Goal: Navigation & Orientation: Find specific page/section

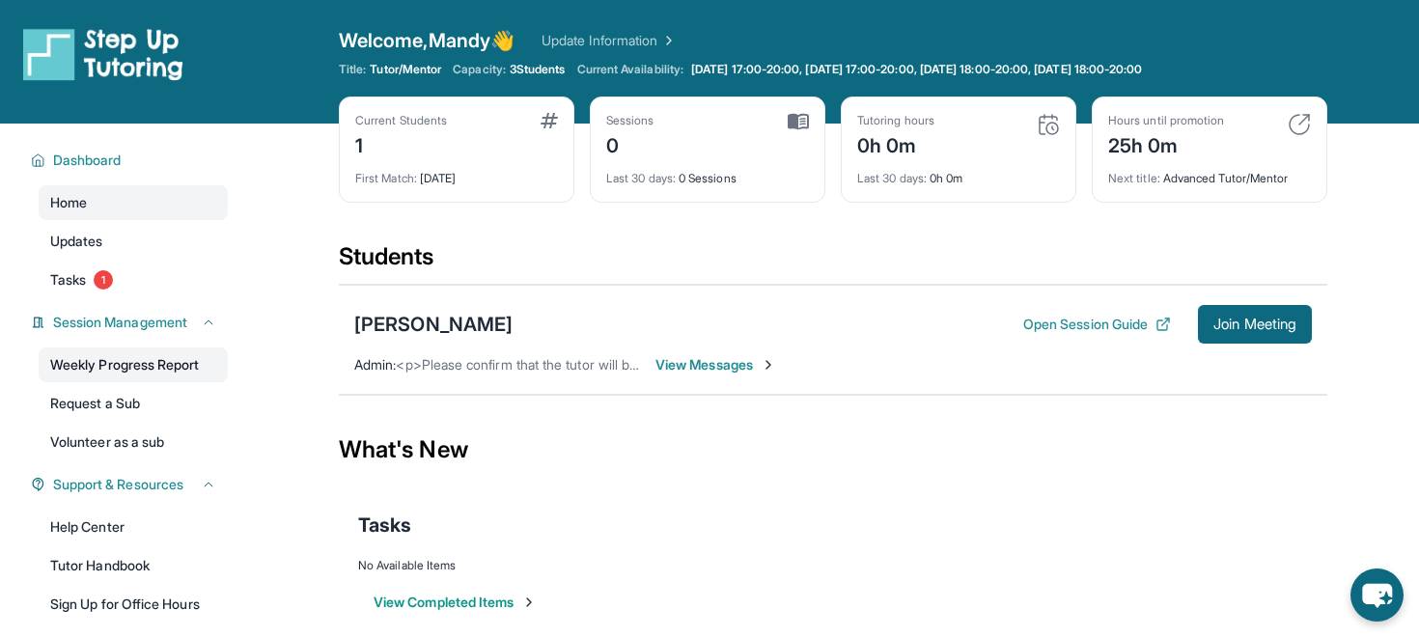
scroll to position [197, 0]
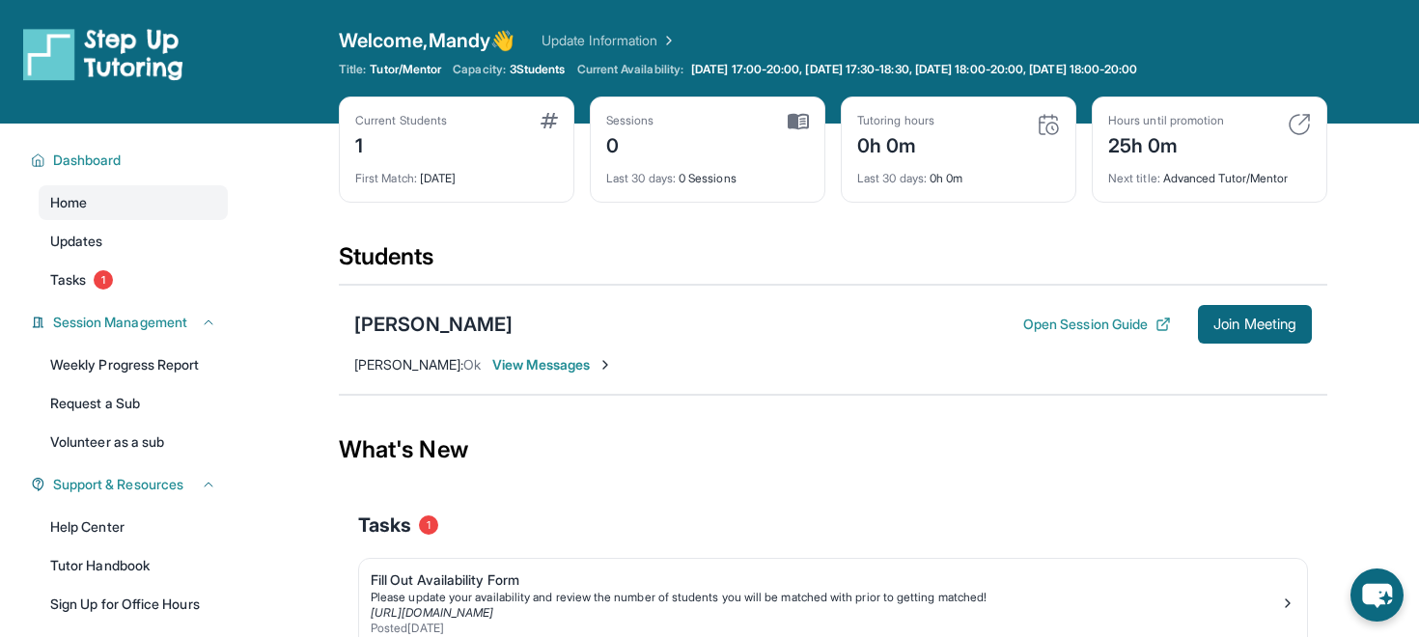
click at [668, 42] on link "Update Information" at bounding box center [609, 40] width 135 height 19
click at [139, 251] on link "Updates" at bounding box center [133, 241] width 189 height 35
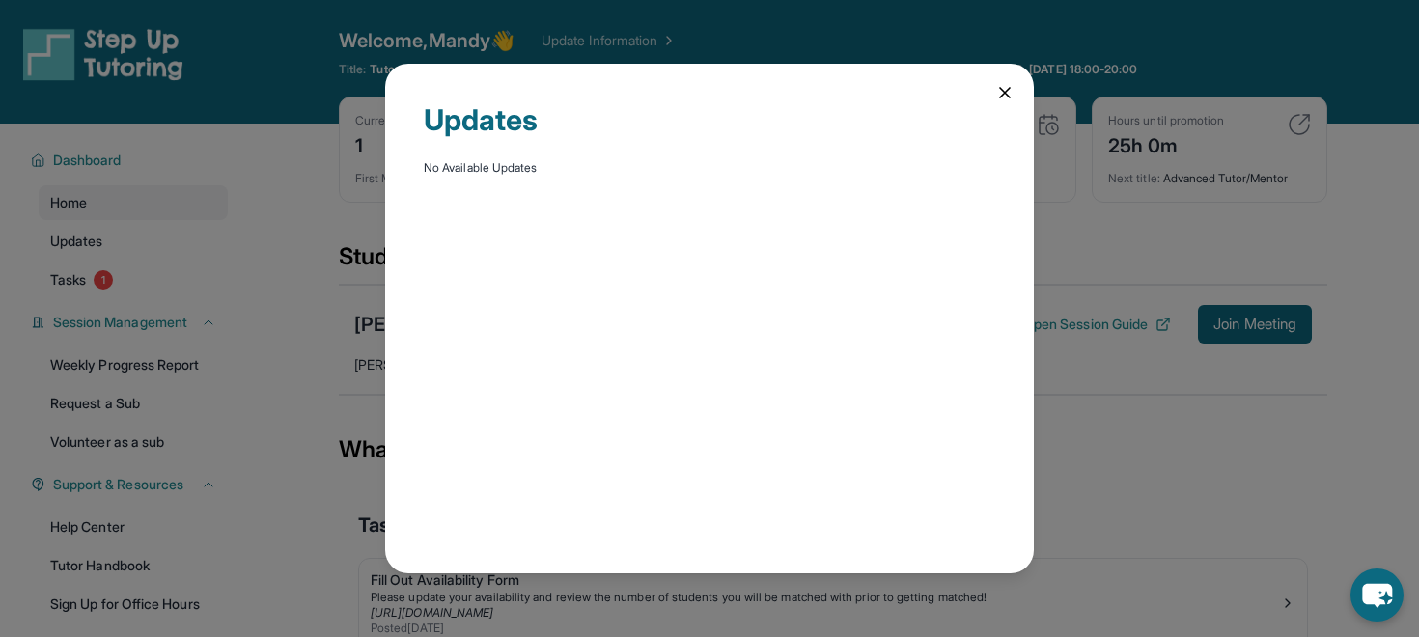
click at [1008, 89] on icon at bounding box center [1005, 93] width 10 height 10
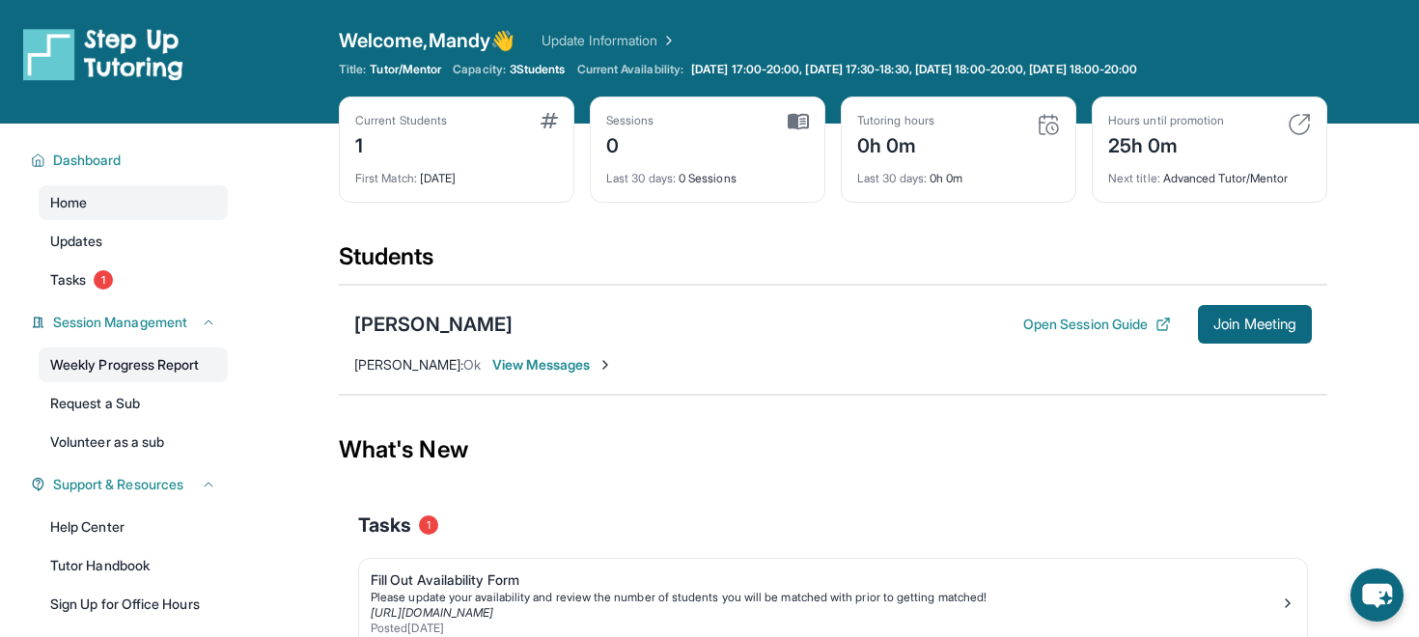
click at [158, 367] on link "Weekly Progress Report" at bounding box center [133, 365] width 189 height 35
click at [178, 373] on link "Weekly Progress Report" at bounding box center [133, 365] width 189 height 35
click at [136, 246] on link "Updates" at bounding box center [133, 241] width 189 height 35
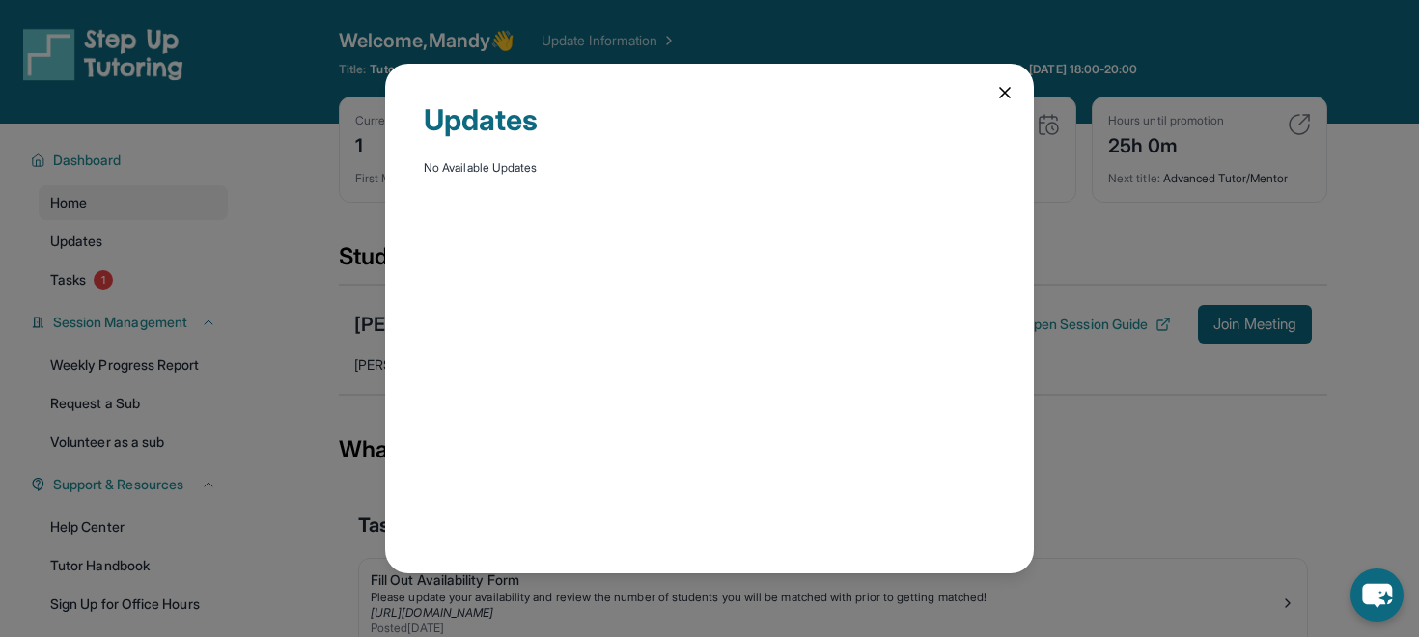
click at [1001, 94] on icon at bounding box center [1004, 92] width 19 height 19
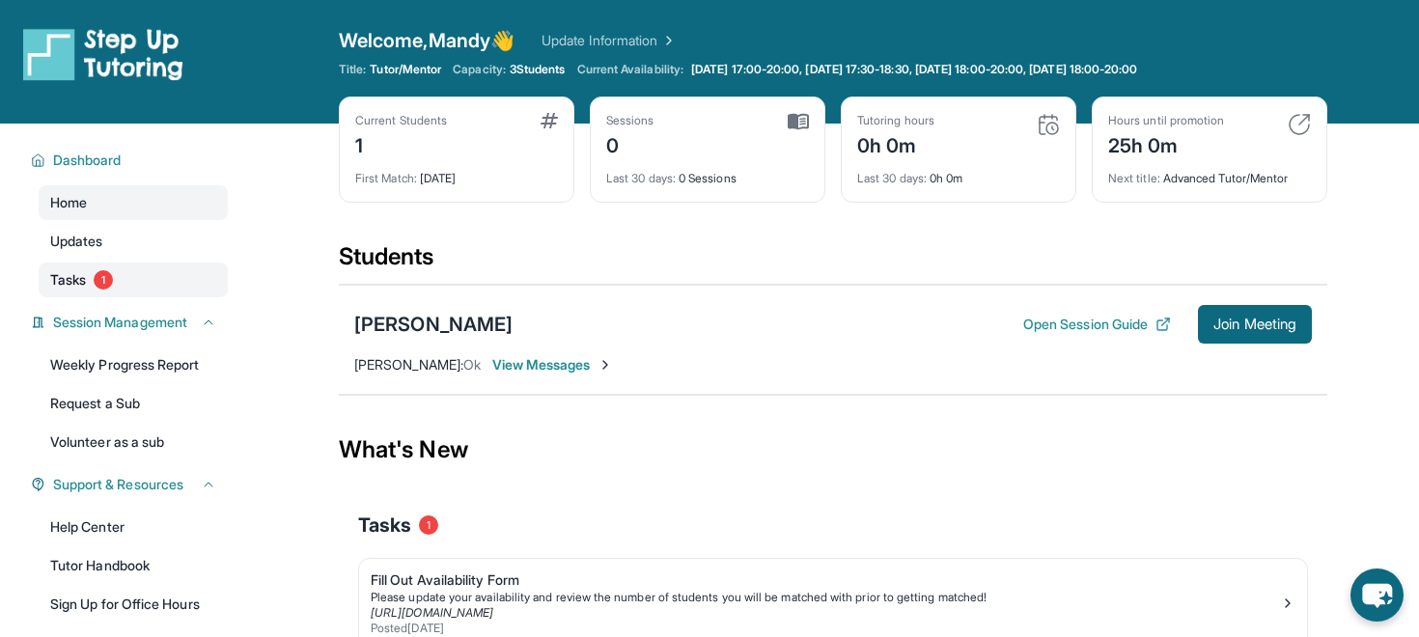
click at [139, 289] on link "Tasks 1" at bounding box center [133, 280] width 189 height 35
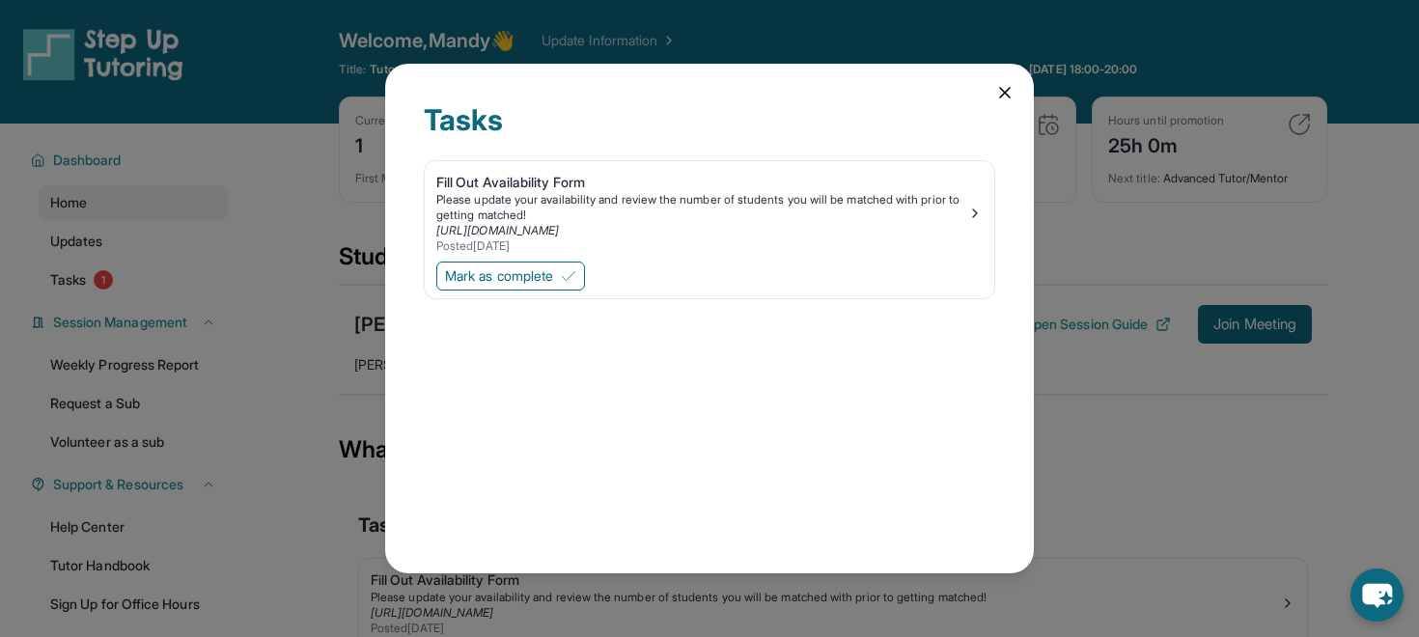
click at [996, 95] on icon at bounding box center [1004, 92] width 19 height 19
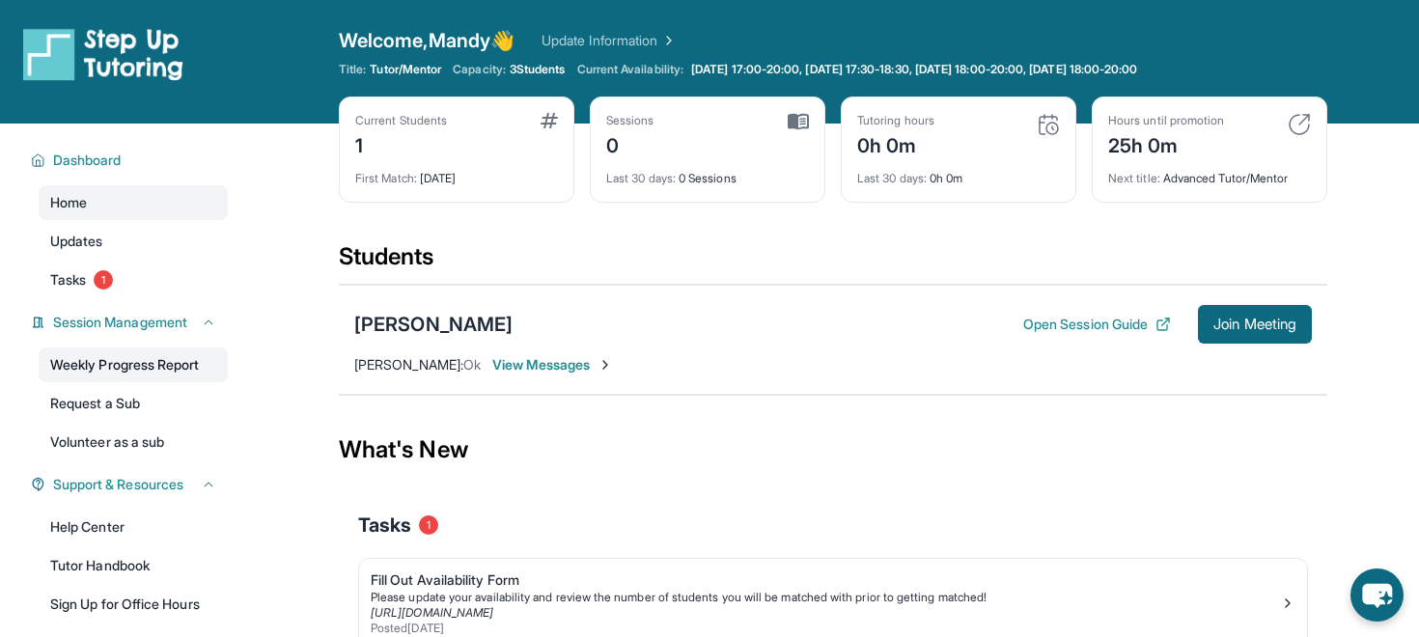
click at [168, 372] on link "Weekly Progress Report" at bounding box center [133, 365] width 189 height 35
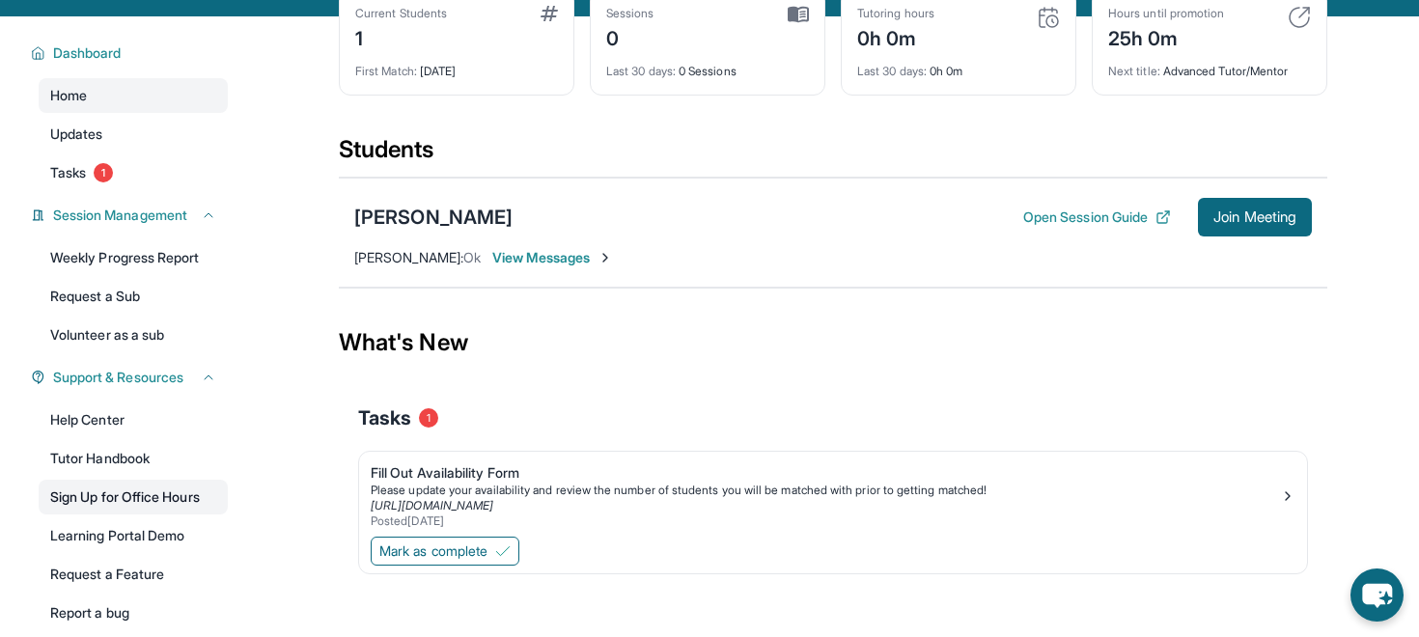
scroll to position [114, 0]
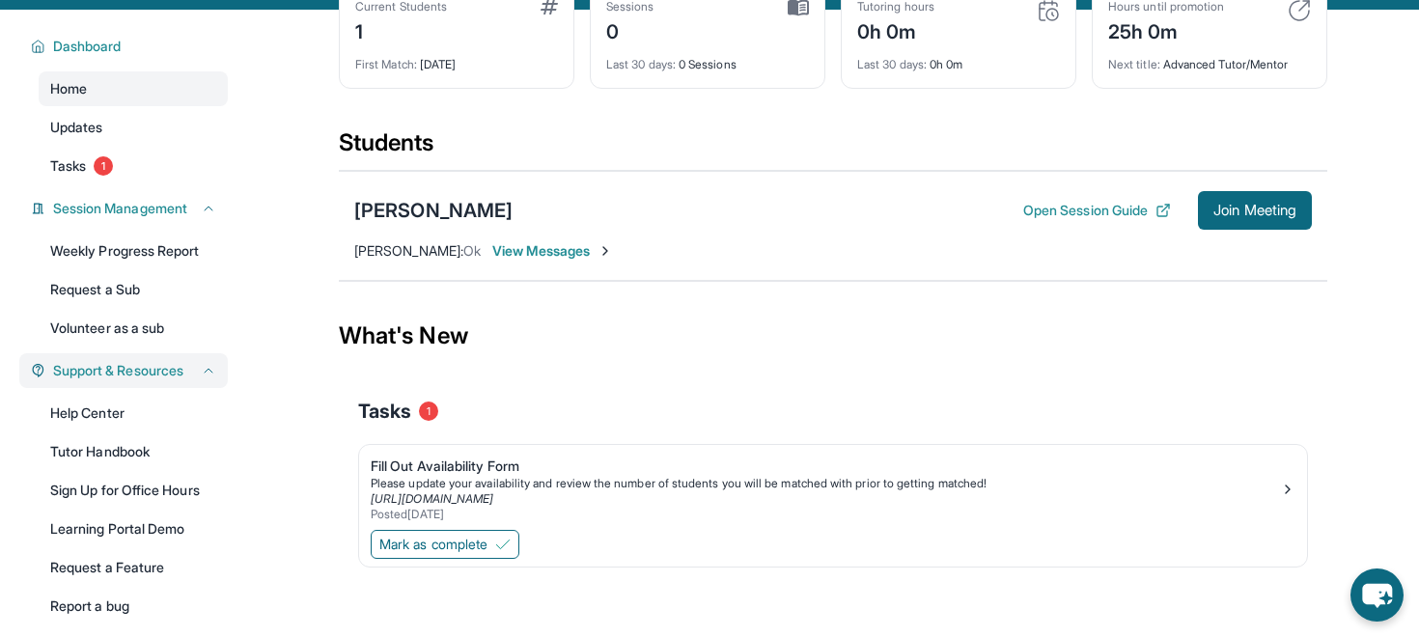
click at [193, 381] on div "Support & Resources" at bounding box center [123, 370] width 209 height 35
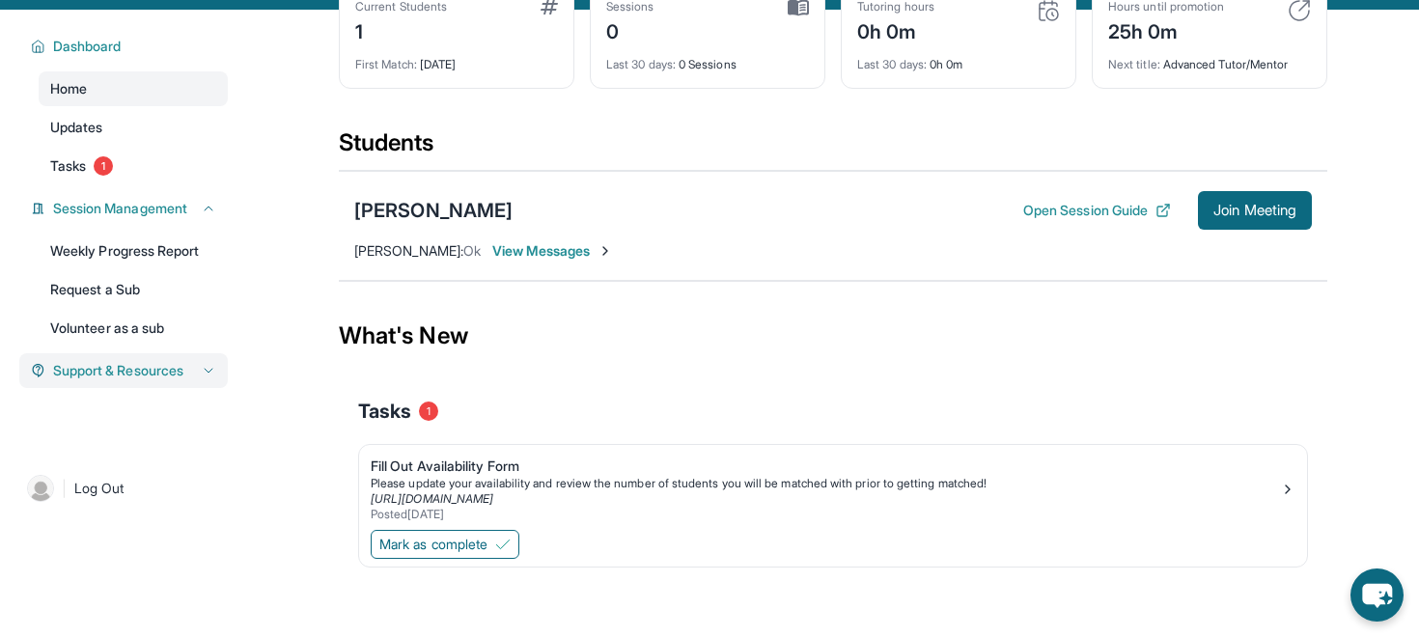
click at [205, 371] on icon at bounding box center [208, 370] width 15 height 15
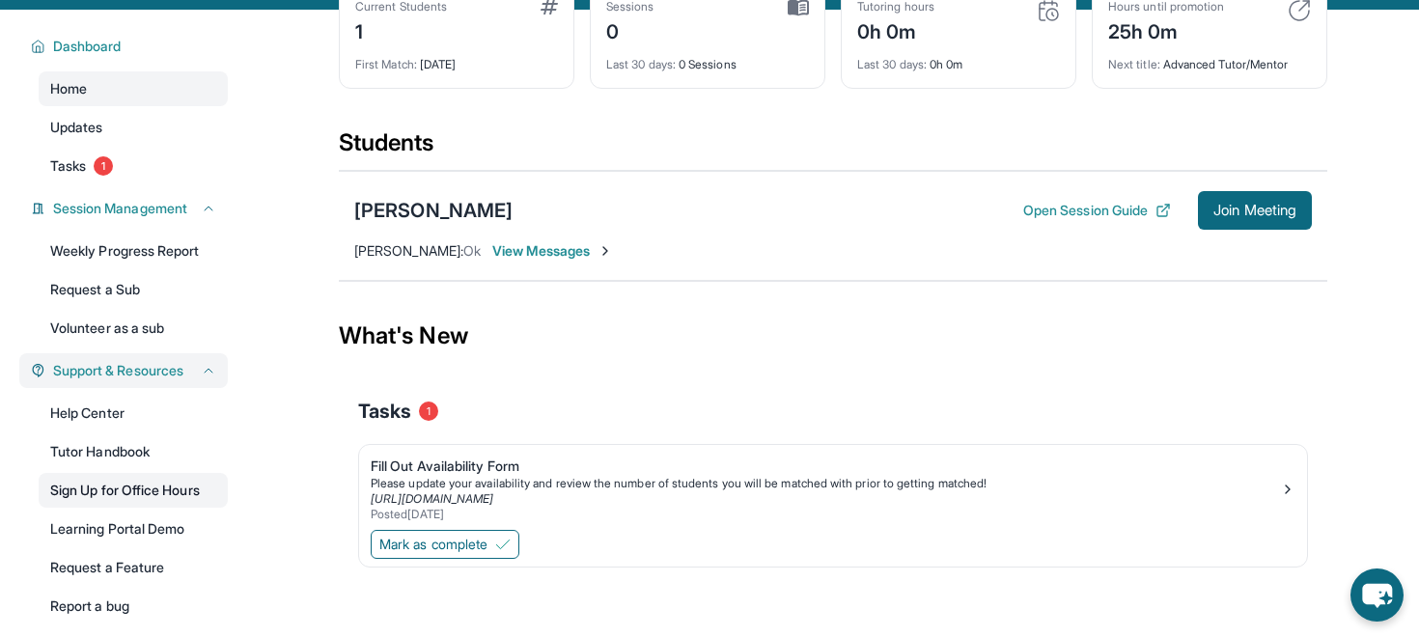
click at [147, 499] on link "Sign Up for Office Hours" at bounding box center [133, 490] width 189 height 35
click at [164, 531] on link "Learning Portal Demo" at bounding box center [133, 529] width 189 height 35
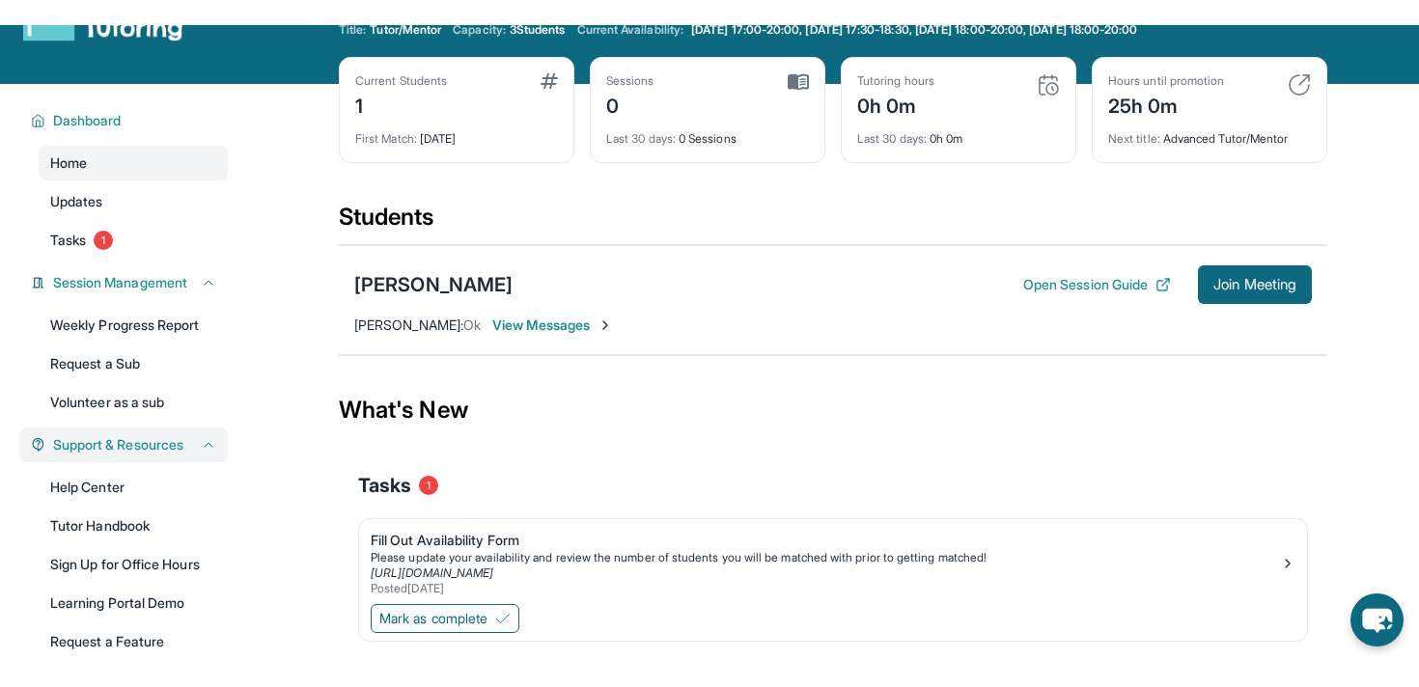
scroll to position [0, 0]
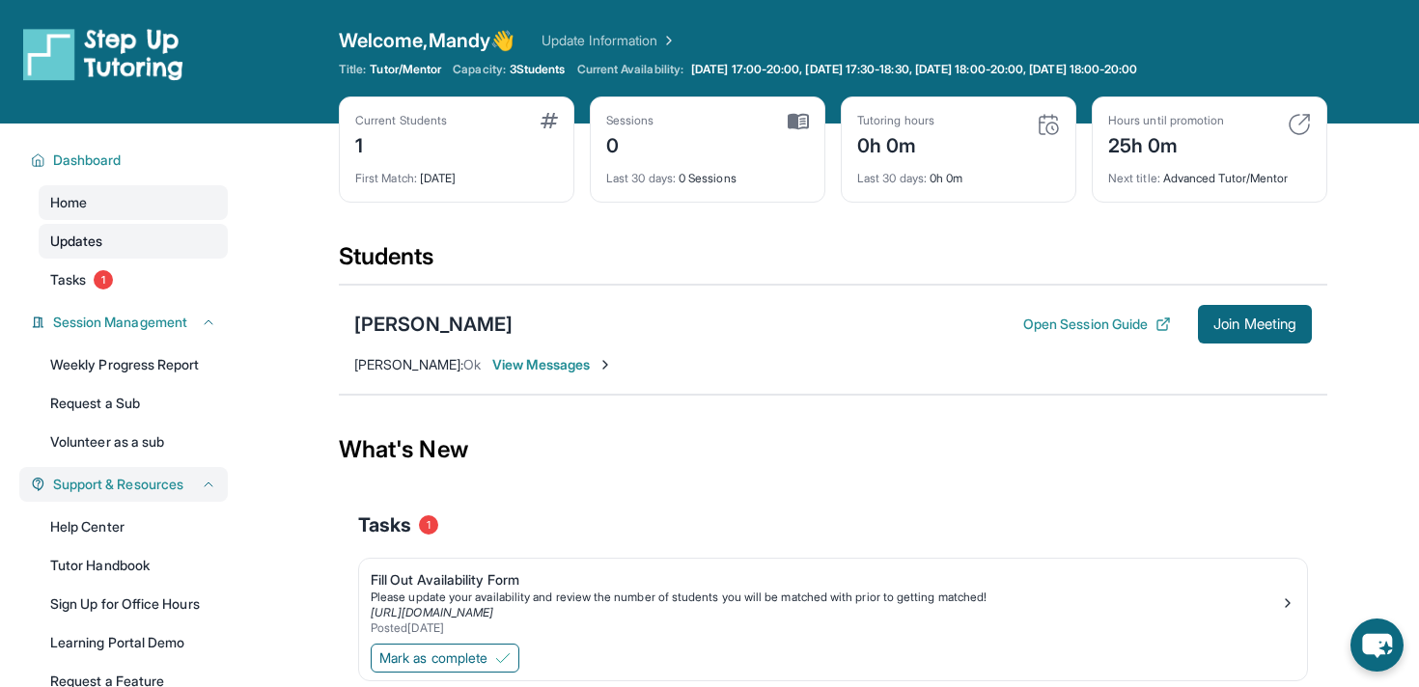
click at [103, 235] on span "Updates" at bounding box center [76, 241] width 53 height 19
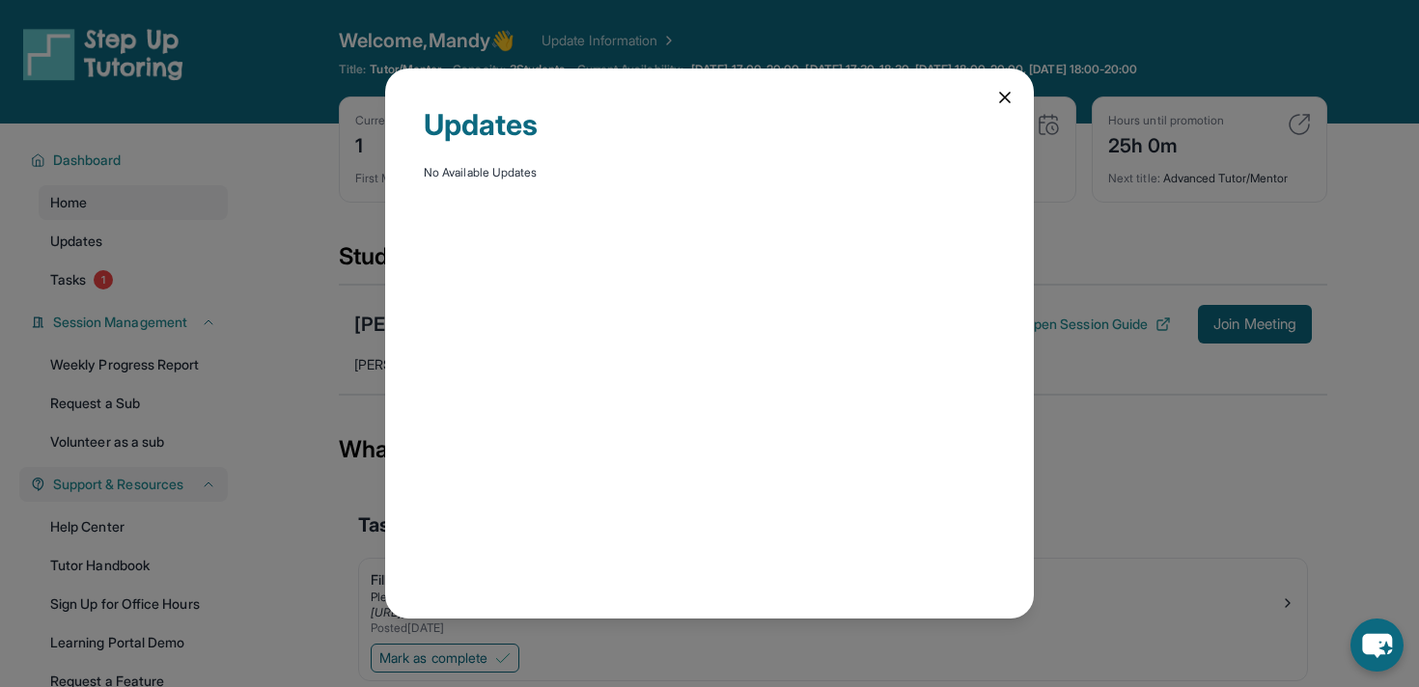
click at [1008, 98] on icon at bounding box center [1004, 97] width 19 height 19
